Goal: Navigation & Orientation: Find specific page/section

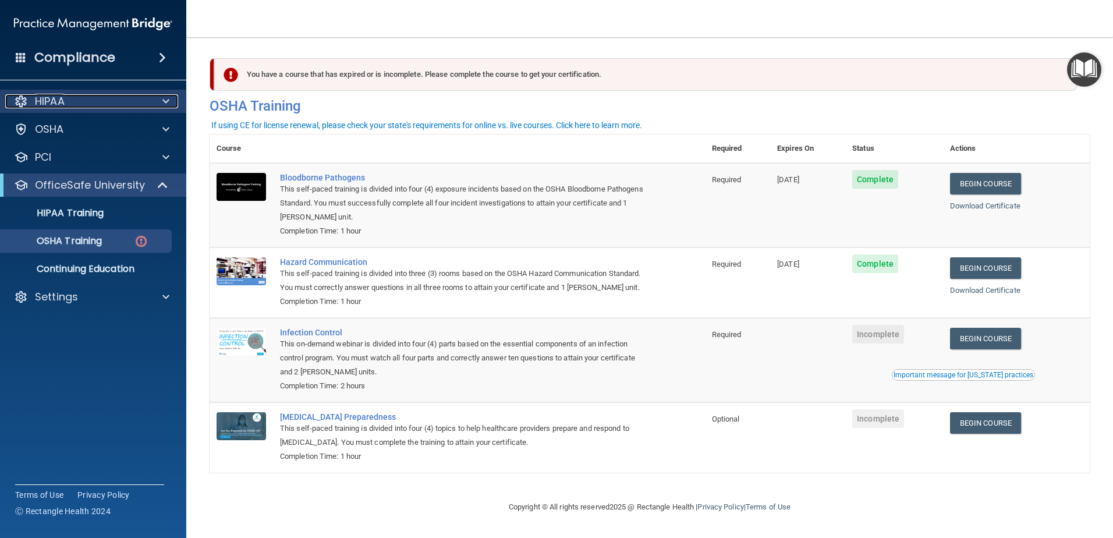
click at [156, 98] on div at bounding box center [164, 101] width 29 height 14
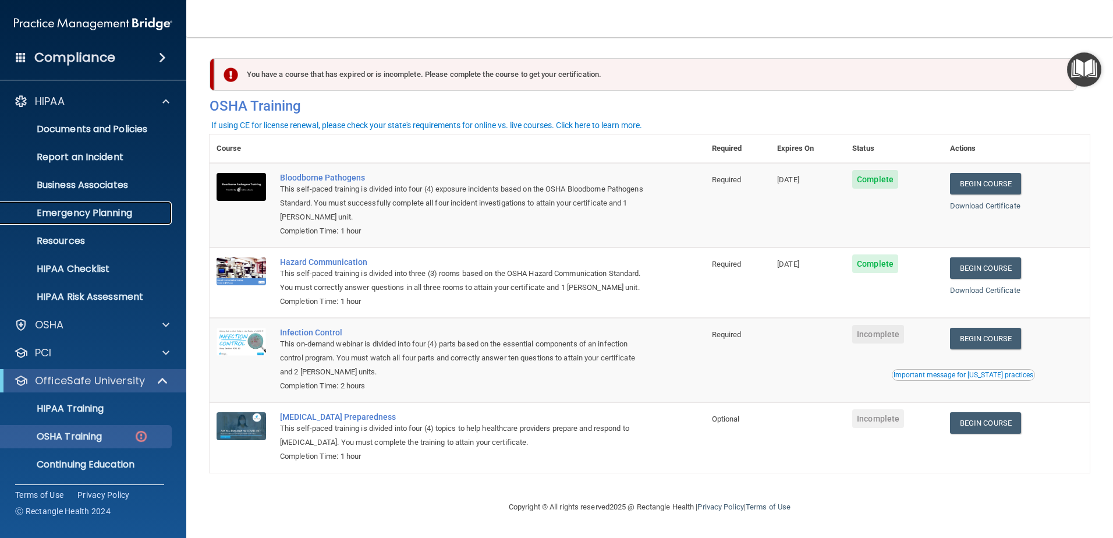
click at [116, 207] on p "Emergency Planning" at bounding box center [87, 213] width 159 height 12
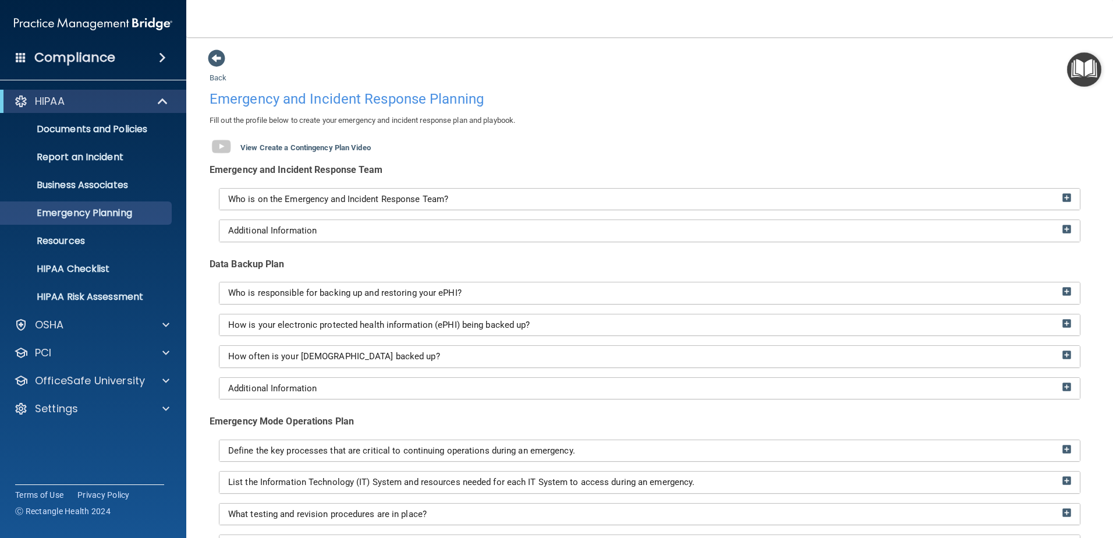
click at [74, 56] on h4 "Compliance" at bounding box center [74, 57] width 81 height 16
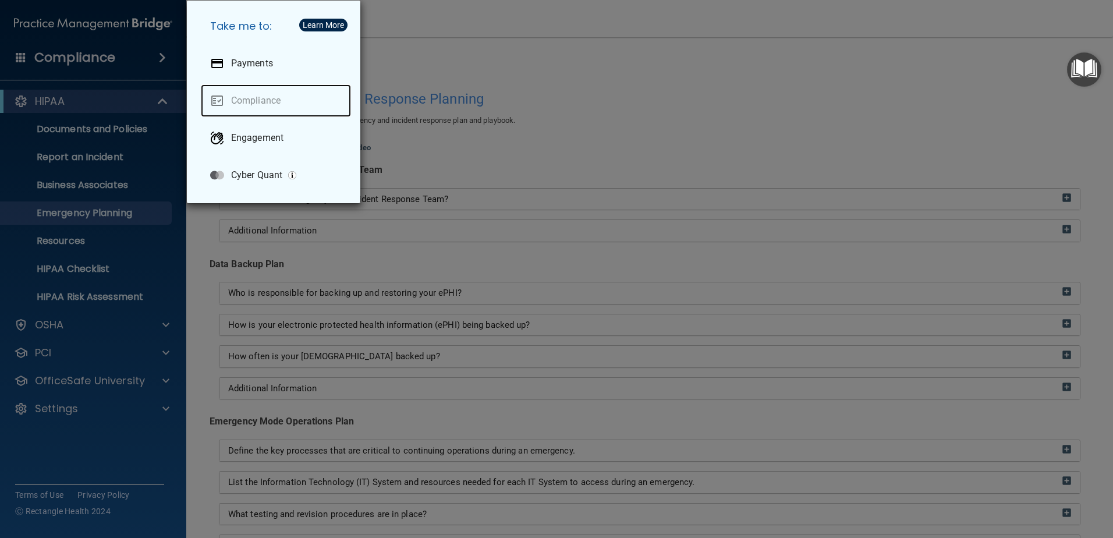
click at [303, 98] on link "Compliance" at bounding box center [276, 100] width 150 height 33
click at [84, 90] on div "Take me to: Payments Compliance Engagement Cyber Quant" at bounding box center [556, 269] width 1113 height 538
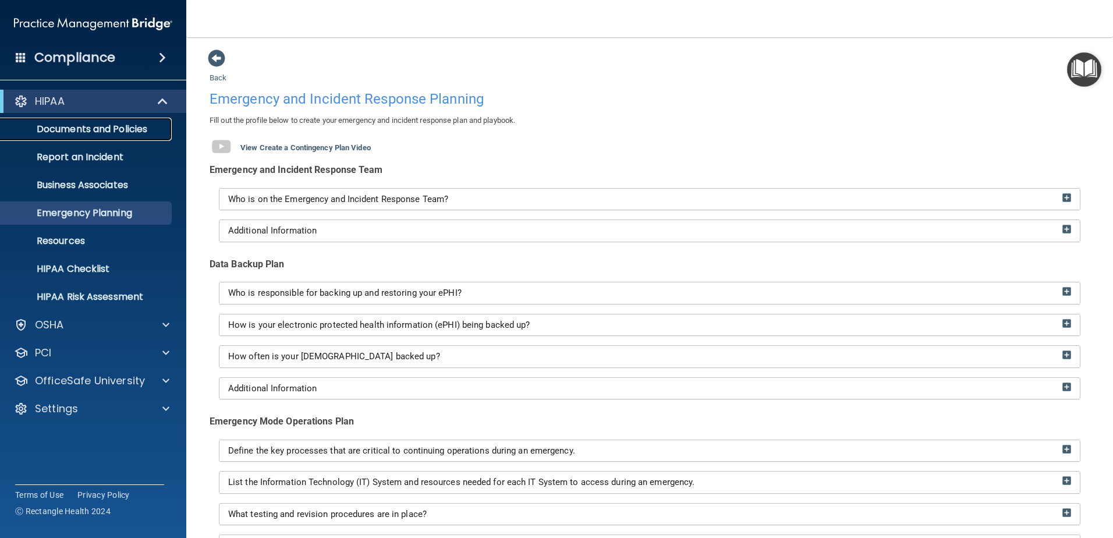
click at [125, 123] on p "Documents and Policies" at bounding box center [87, 129] width 159 height 12
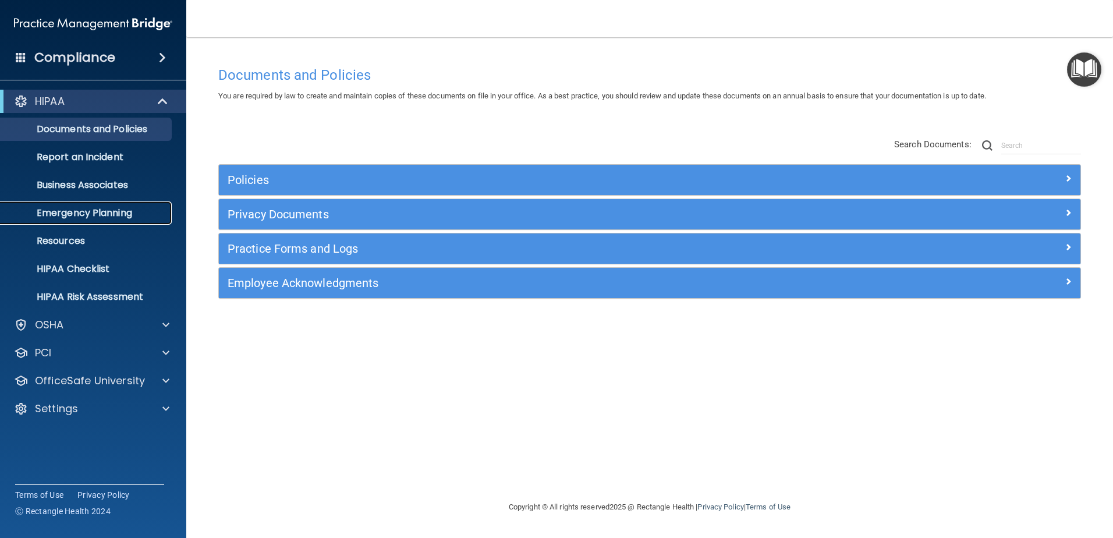
click at [105, 208] on p "Emergency Planning" at bounding box center [87, 213] width 159 height 12
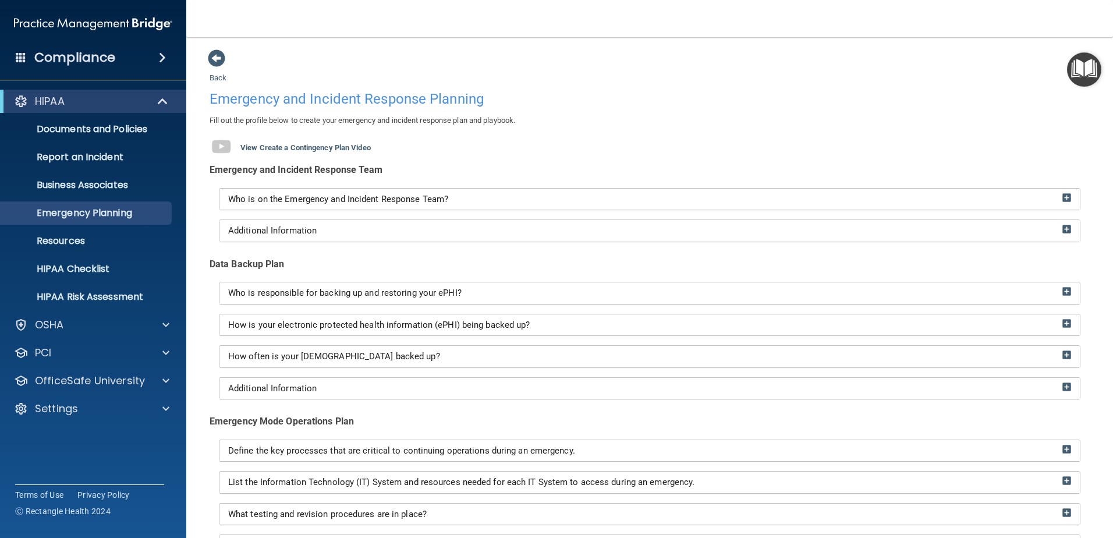
click at [827, 14] on nav "Toggle navigation [PERSON_NAME] [PERSON_NAME][EMAIL_ADDRESS][DOMAIN_NAME] Manag…" at bounding box center [649, 18] width 927 height 37
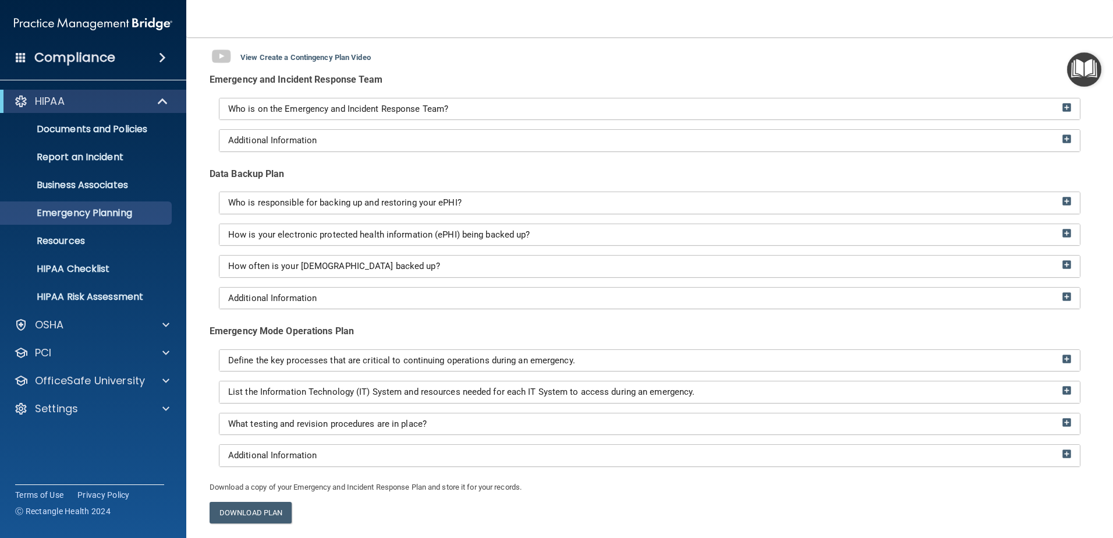
scroll to position [116, 0]
